Goal: Entertainment & Leisure: Consume media (video, audio)

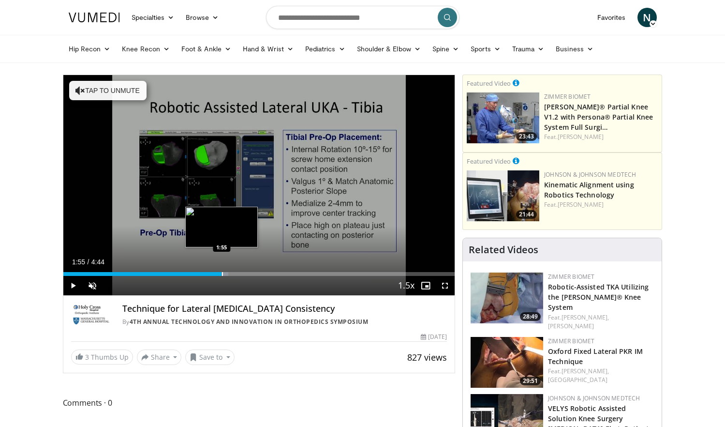
click at [222, 274] on div "Progress Bar" at bounding box center [222, 274] width 1 height 4
click at [230, 272] on div "Progress Bar" at bounding box center [230, 274] width 1 height 4
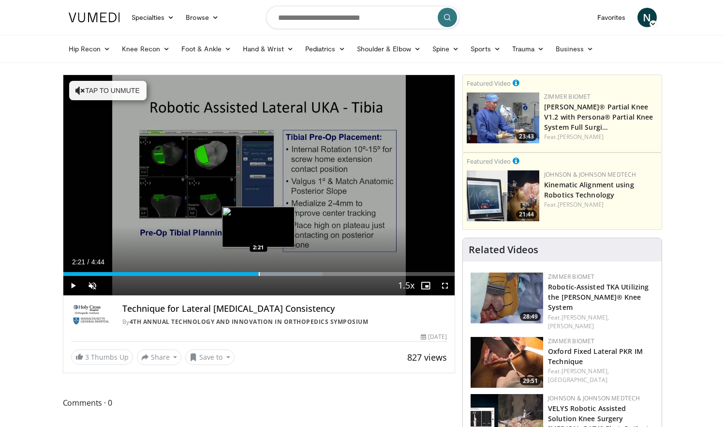
click at [259, 274] on div "Progress Bar" at bounding box center [259, 274] width 1 height 4
click at [283, 274] on div "Loaded : 73.90% 2:39 2:39" at bounding box center [259, 274] width 392 height 4
click at [287, 274] on div "Progress Bar" at bounding box center [287, 274] width 1 height 4
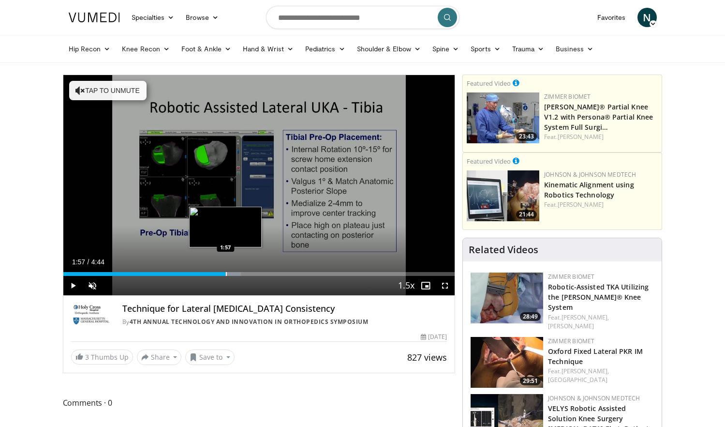
drag, startPoint x: 259, startPoint y: 273, endPoint x: 226, endPoint y: 270, distance: 32.6
click at [226, 270] on div "Loaded : 45.37% 1:57 1:57" at bounding box center [259, 271] width 392 height 9
click at [91, 287] on span "Video Player" at bounding box center [92, 285] width 19 height 19
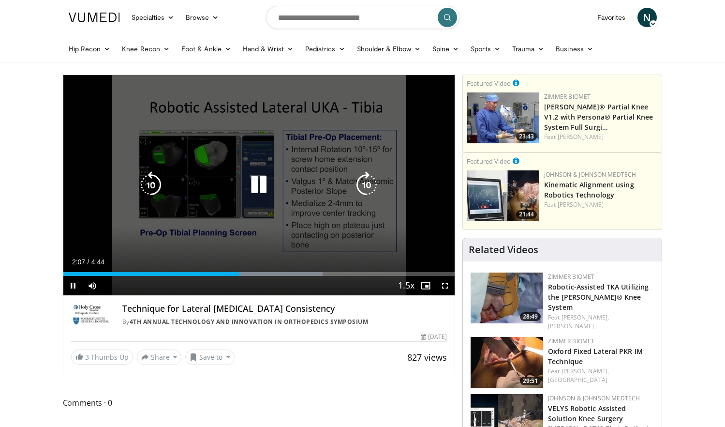
click at [257, 187] on icon "Video Player" at bounding box center [258, 184] width 27 height 27
click at [290, 195] on div "10 seconds Tap to unmute" at bounding box center [259, 185] width 392 height 220
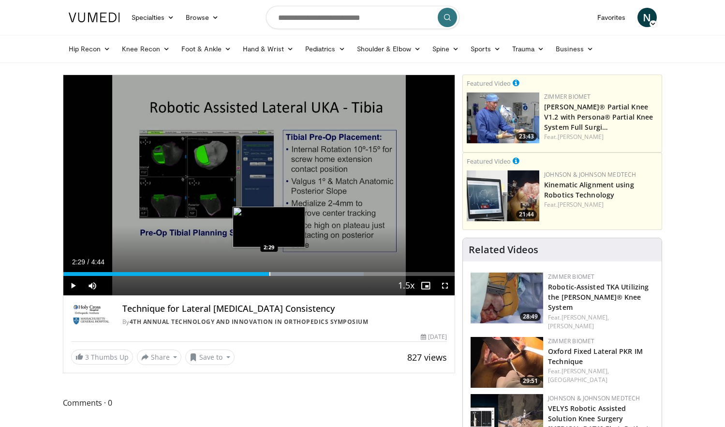
click at [270, 272] on div "Progress Bar" at bounding box center [270, 274] width 1 height 4
click at [267, 272] on div "Progress Bar" at bounding box center [267, 274] width 1 height 4
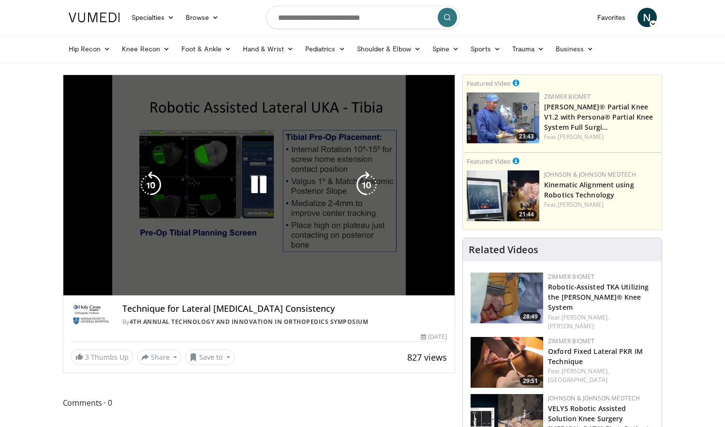
click at [261, 271] on video-js "**********" at bounding box center [259, 185] width 392 height 221
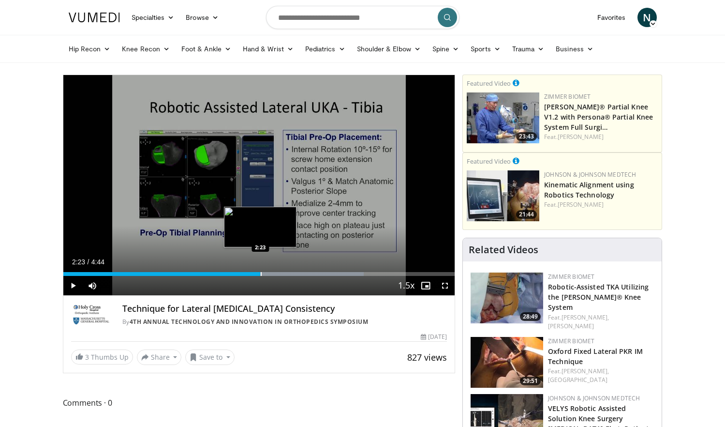
click at [261, 274] on div "Progress Bar" at bounding box center [261, 274] width 1 height 4
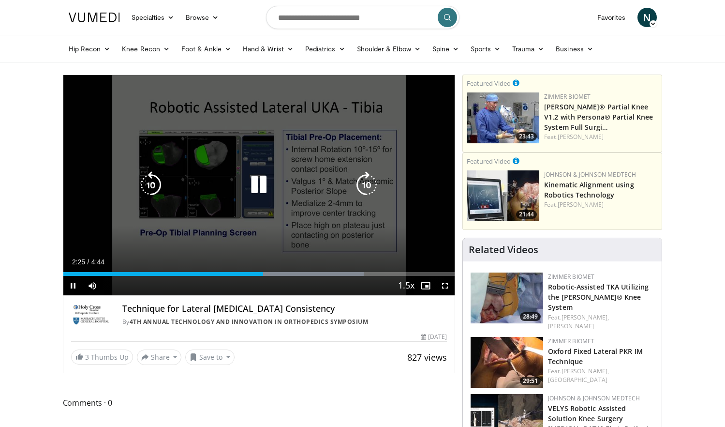
click at [263, 250] on div "10 seconds Tap to unmute" at bounding box center [259, 185] width 392 height 220
click at [320, 192] on div "Video Player" at bounding box center [258, 184] width 235 height 19
click at [274, 182] on div "Video Player" at bounding box center [258, 184] width 235 height 19
click at [259, 187] on icon "Video Player" at bounding box center [258, 184] width 27 height 27
drag, startPoint x: 135, startPoint y: 289, endPoint x: 152, endPoint y: 287, distance: 16.6
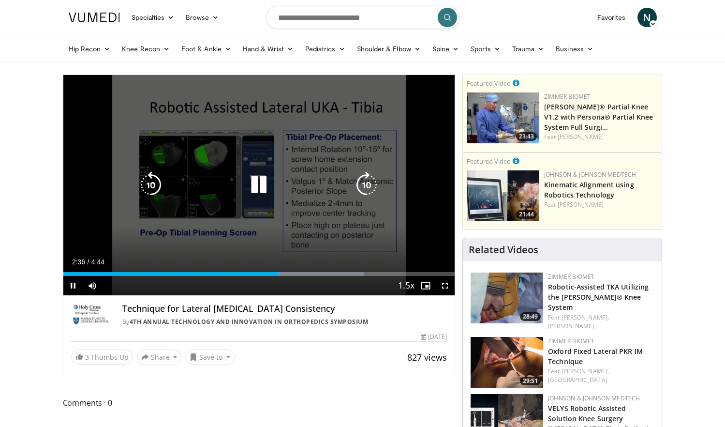
click at [152, 287] on div "Current Time 2:36 / Duration 4:44 Pause Skip Backward Skip Forward Mute 100% Lo…" at bounding box center [259, 285] width 392 height 19
click at [152, 191] on icon "Video Player" at bounding box center [150, 184] width 27 height 27
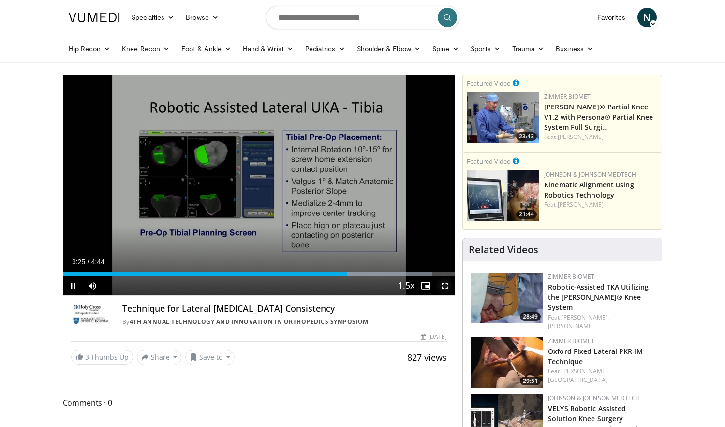
click at [445, 288] on span "Video Player" at bounding box center [444, 285] width 19 height 19
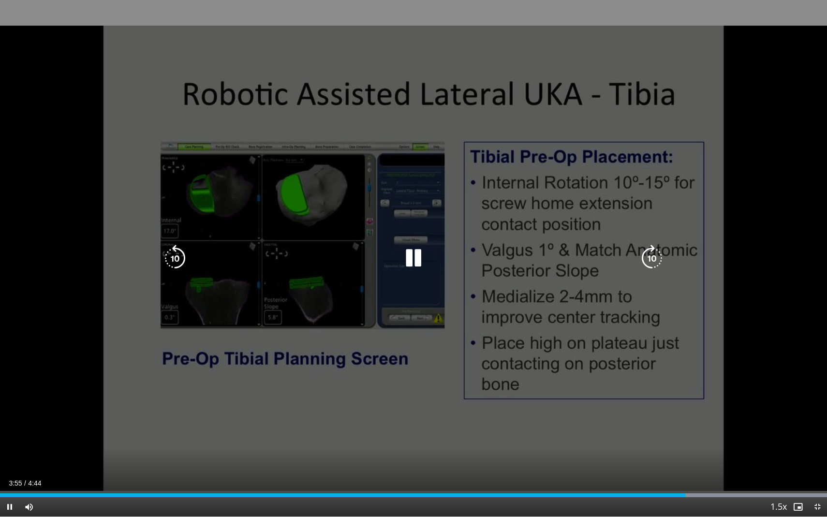
click at [175, 256] on icon "Video Player" at bounding box center [175, 258] width 27 height 27
click at [408, 255] on icon "Video Player" at bounding box center [413, 258] width 27 height 27
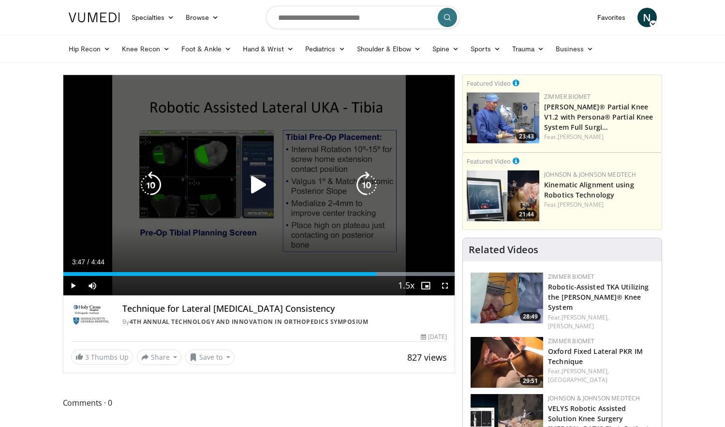
click at [256, 156] on div "10 seconds Tap to unmute" at bounding box center [259, 185] width 392 height 220
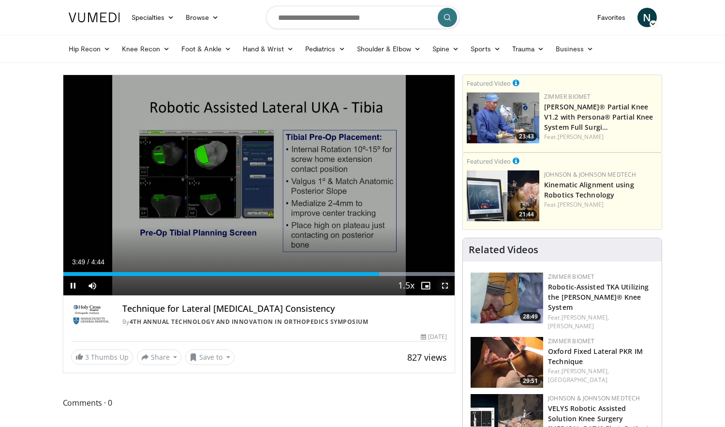
click at [445, 287] on span "Video Player" at bounding box center [444, 285] width 19 height 19
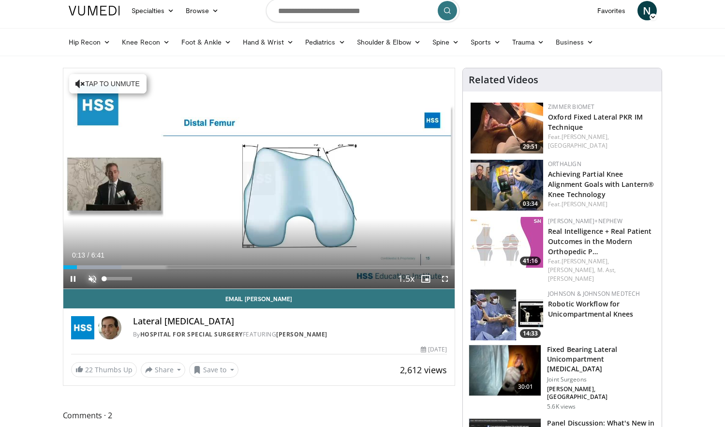
click at [83, 286] on span "Video Player" at bounding box center [92, 278] width 19 height 19
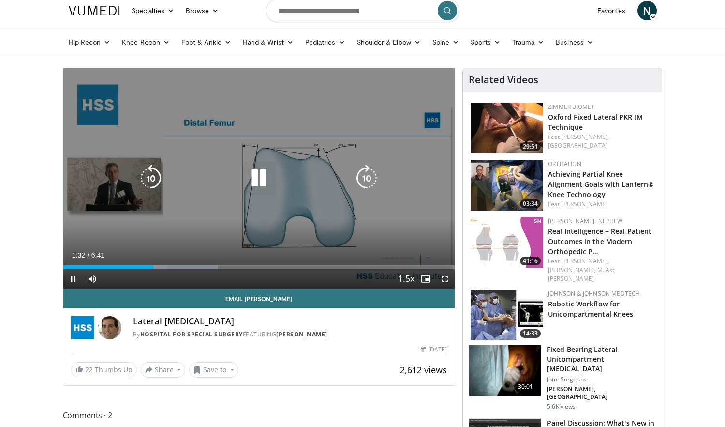
click at [253, 167] on icon "Video Player" at bounding box center [258, 178] width 27 height 27
click at [156, 181] on icon "Video Player" at bounding box center [150, 178] width 27 height 27
click at [251, 184] on icon "Video Player" at bounding box center [258, 178] width 27 height 27
click at [149, 185] on icon "Video Player" at bounding box center [150, 178] width 27 height 27
click at [254, 180] on icon "Video Player" at bounding box center [258, 178] width 27 height 27
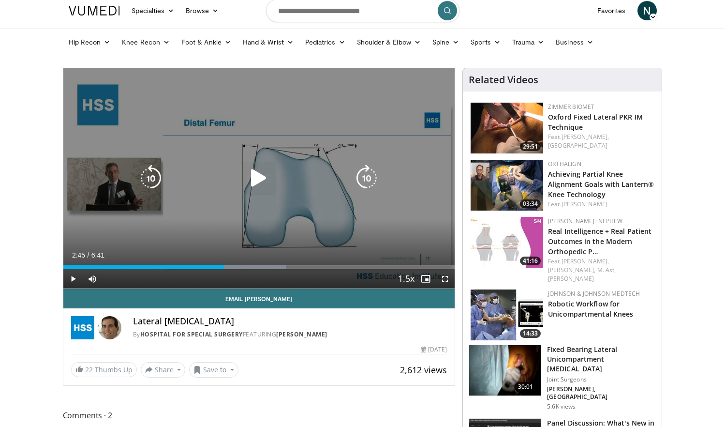
click at [261, 220] on div "10 seconds Tap to unmute" at bounding box center [259, 178] width 392 height 220
click at [253, 171] on icon "Video Player" at bounding box center [258, 178] width 27 height 27
click at [141, 185] on icon "Video Player" at bounding box center [150, 178] width 27 height 27
click at [247, 167] on icon "Video Player" at bounding box center [258, 178] width 27 height 27
click at [246, 168] on icon "Video Player" at bounding box center [258, 178] width 27 height 27
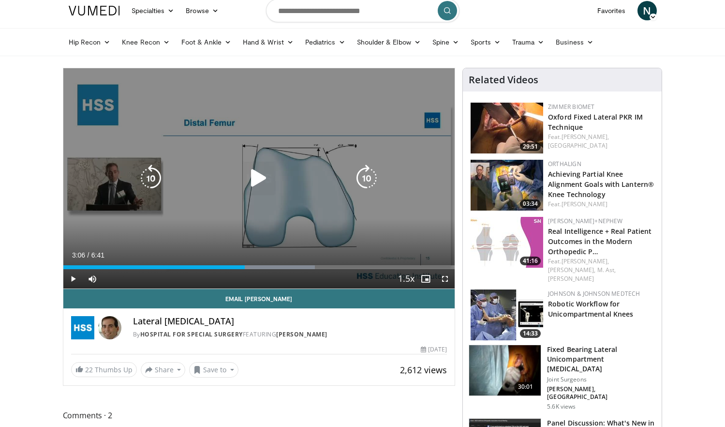
click at [246, 168] on icon "Video Player" at bounding box center [258, 178] width 27 height 27
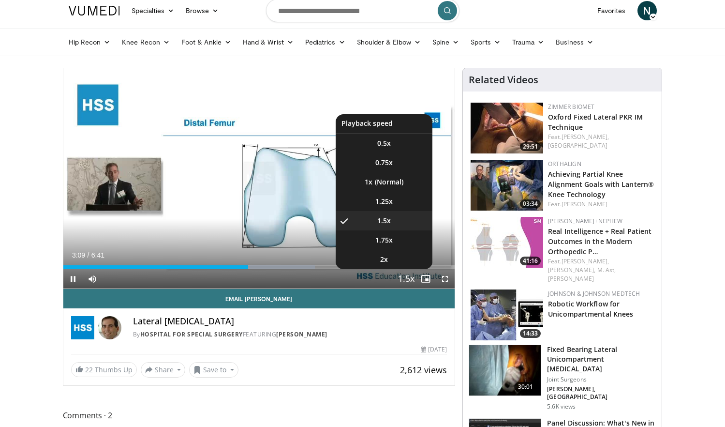
click at [407, 275] on span "Video Player" at bounding box center [407, 279] width 14 height 19
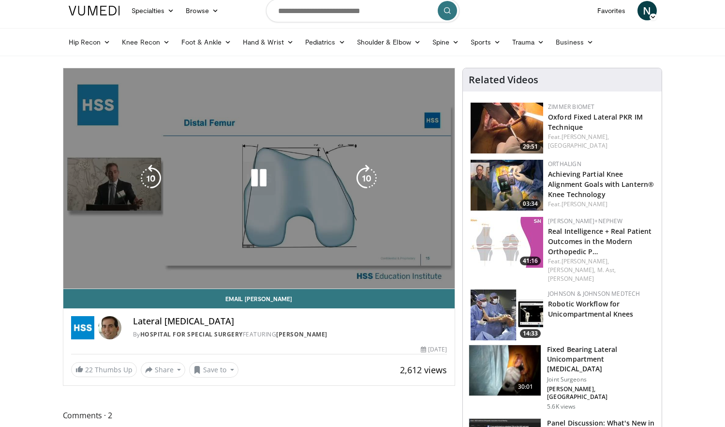
click at [407, 276] on video-js "**********" at bounding box center [259, 178] width 392 height 221
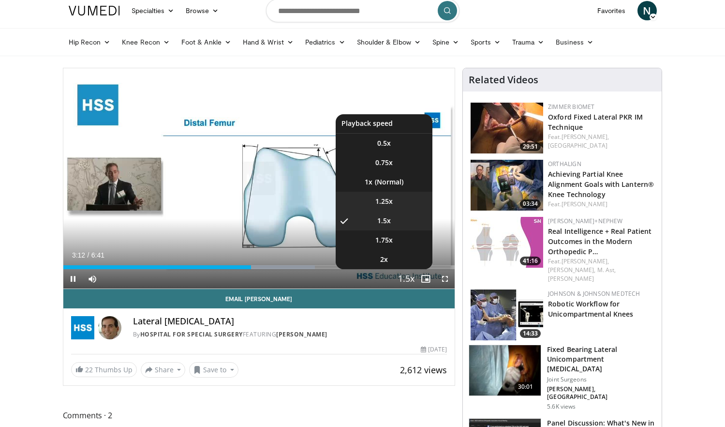
click at [380, 202] on span "1.25x" at bounding box center [383, 201] width 17 height 10
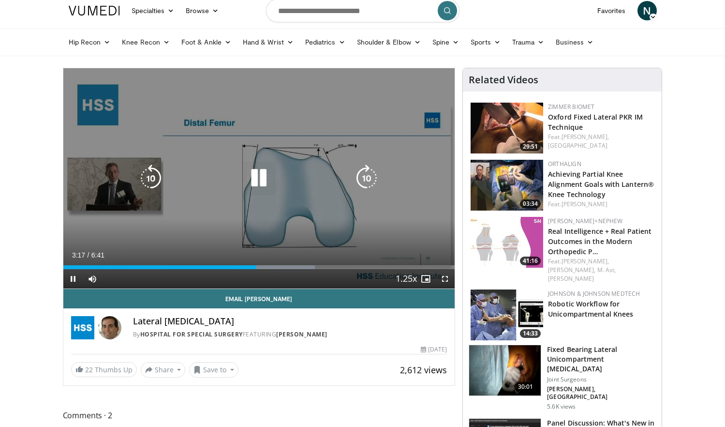
click at [248, 179] on icon "Video Player" at bounding box center [258, 178] width 27 height 27
click at [134, 181] on div "10 seconds Tap to unmute" at bounding box center [259, 178] width 392 height 220
click at [152, 181] on icon "Video Player" at bounding box center [150, 178] width 27 height 27
click at [247, 180] on icon "Video Player" at bounding box center [258, 178] width 27 height 27
click at [251, 186] on icon "Video Player" at bounding box center [258, 178] width 27 height 27
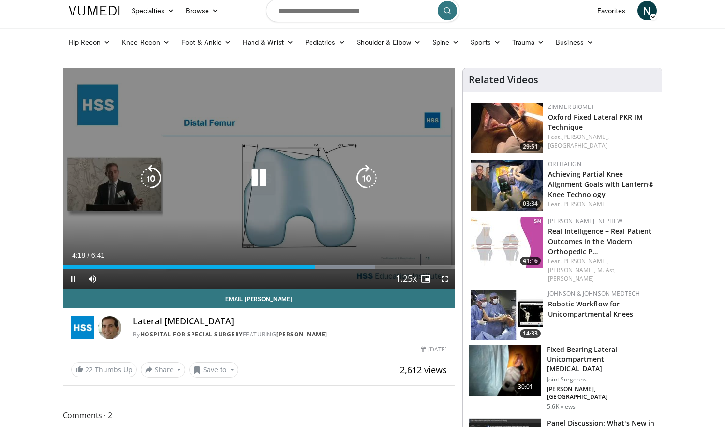
click at [260, 168] on icon "Video Player" at bounding box center [258, 178] width 27 height 27
click at [265, 181] on icon "Video Player" at bounding box center [258, 178] width 27 height 27
click at [154, 182] on icon "Video Player" at bounding box center [150, 178] width 27 height 27
click at [264, 181] on icon "Video Player" at bounding box center [258, 178] width 27 height 27
click at [255, 178] on icon "Video Player" at bounding box center [258, 178] width 27 height 27
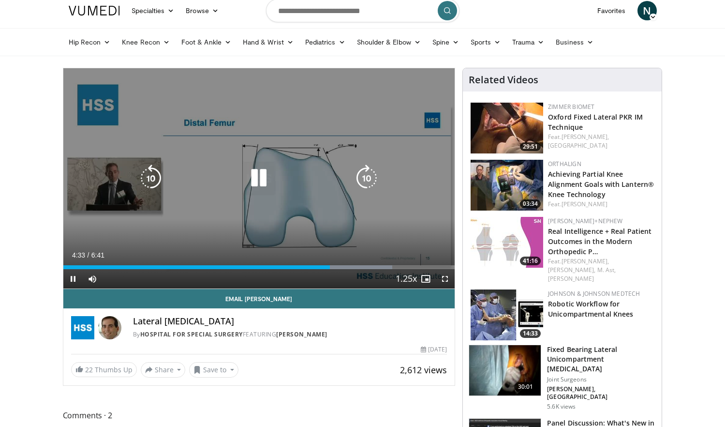
click at [256, 178] on icon "Video Player" at bounding box center [258, 178] width 27 height 27
click at [257, 182] on icon "Video Player" at bounding box center [258, 178] width 27 height 27
click at [142, 184] on icon "Video Player" at bounding box center [150, 178] width 27 height 27
click at [256, 203] on div "20 seconds Tap to unmute" at bounding box center [259, 178] width 392 height 220
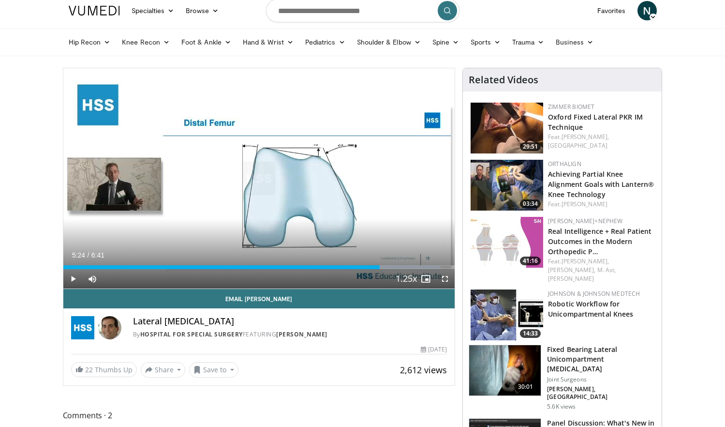
click at [408, 258] on div "Current Time 5:24 / Duration 6:41" at bounding box center [259, 255] width 392 height 9
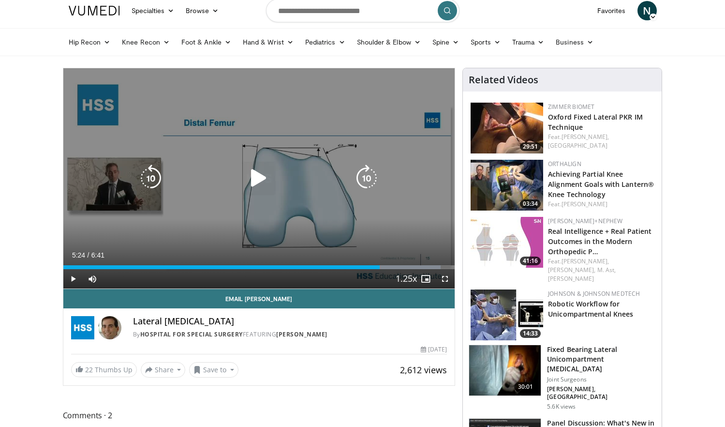
click at [255, 174] on icon "Video Player" at bounding box center [258, 178] width 27 height 27
click at [140, 178] on icon "Video Player" at bounding box center [150, 178] width 27 height 27
click at [263, 182] on icon "Video Player" at bounding box center [258, 178] width 27 height 27
click at [257, 181] on icon "Video Player" at bounding box center [258, 178] width 27 height 27
click at [244, 175] on div "Video Player" at bounding box center [258, 177] width 235 height 19
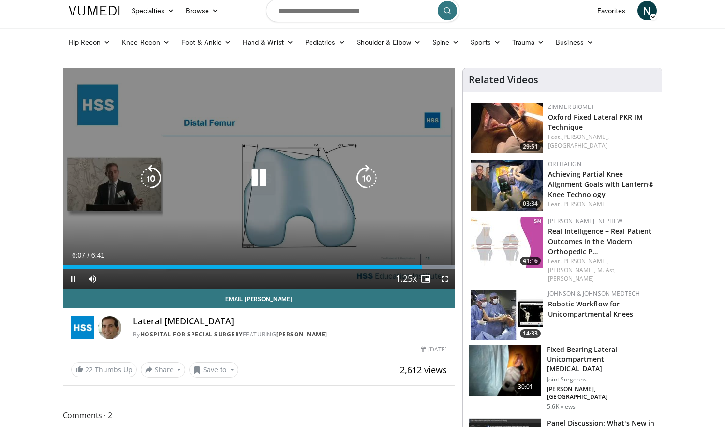
click at [248, 176] on icon "Video Player" at bounding box center [258, 178] width 27 height 27
click at [236, 199] on div "10 seconds Tap to unmute" at bounding box center [259, 178] width 392 height 220
click at [148, 177] on icon "Video Player" at bounding box center [150, 178] width 27 height 27
click at [262, 182] on icon "Video Player" at bounding box center [258, 178] width 27 height 27
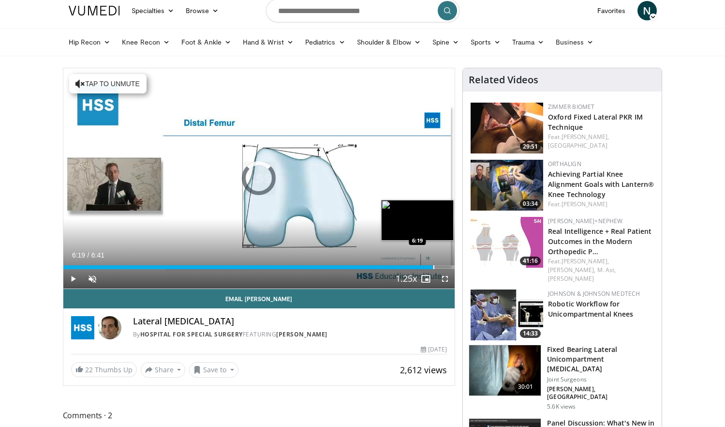
click at [433, 263] on div "Loaded : 9.89% 6:19 6:19" at bounding box center [259, 264] width 392 height 9
